Goal: Task Accomplishment & Management: Manage account settings

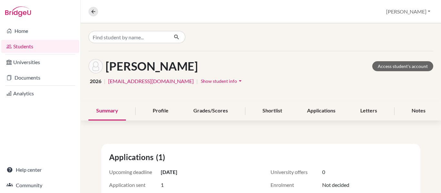
click at [20, 47] on link "Students" at bounding box center [40, 46] width 78 height 13
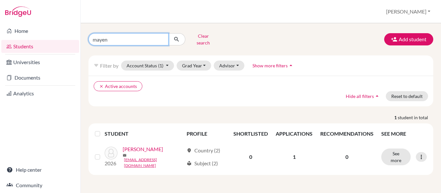
click at [112, 40] on input "mayen" at bounding box center [128, 39] width 80 height 12
type input "m"
type input "catalan"
click button "submit" at bounding box center [176, 39] width 17 height 12
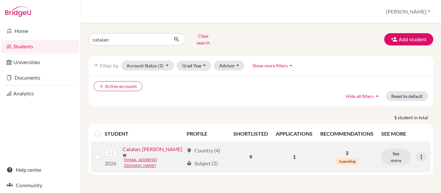
click at [141, 149] on link "Catalan, [PERSON_NAME]" at bounding box center [153, 150] width 60 height 8
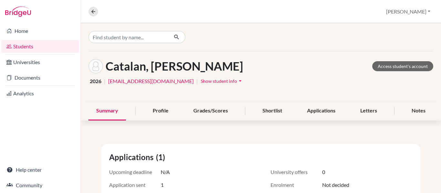
scroll to position [1, 0]
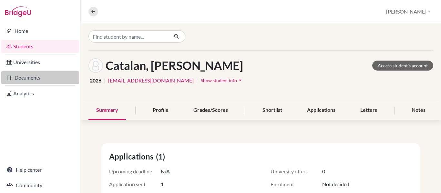
click at [27, 79] on link "Documents" at bounding box center [40, 77] width 78 height 13
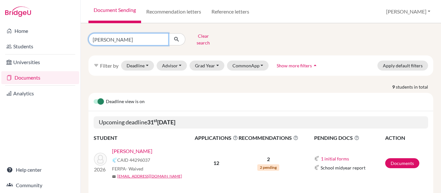
click at [115, 40] on input "rivera" at bounding box center [128, 39] width 80 height 12
type input "r"
type input "catalaan"
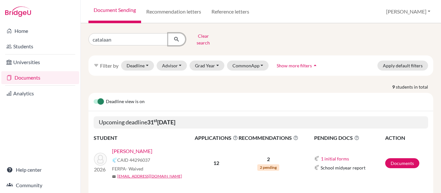
click at [174, 38] on icon "submit" at bounding box center [176, 39] width 6 height 6
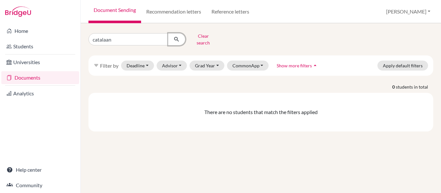
click at [176, 37] on icon "submit" at bounding box center [176, 39] width 6 height 6
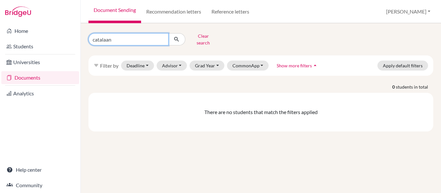
click at [107, 38] on input "catalaan" at bounding box center [128, 39] width 80 height 12
type input "catalan"
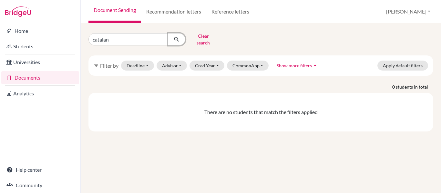
click at [176, 36] on icon "submit" at bounding box center [176, 39] width 6 height 6
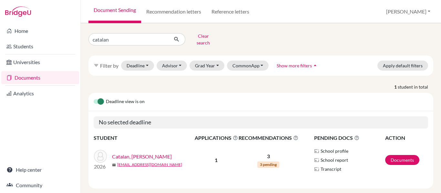
click at [141, 153] on link "Catalan, [PERSON_NAME]" at bounding box center [142, 157] width 60 height 8
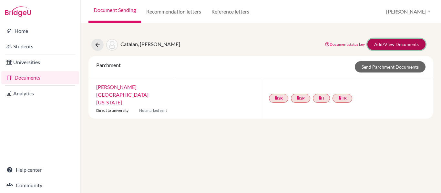
click at [387, 42] on link "Add/View Documents" at bounding box center [396, 44] width 58 height 11
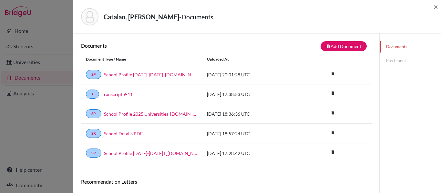
click at [397, 62] on link "Parchment" at bounding box center [410, 60] width 61 height 11
